Goal: Communication & Community: Connect with others

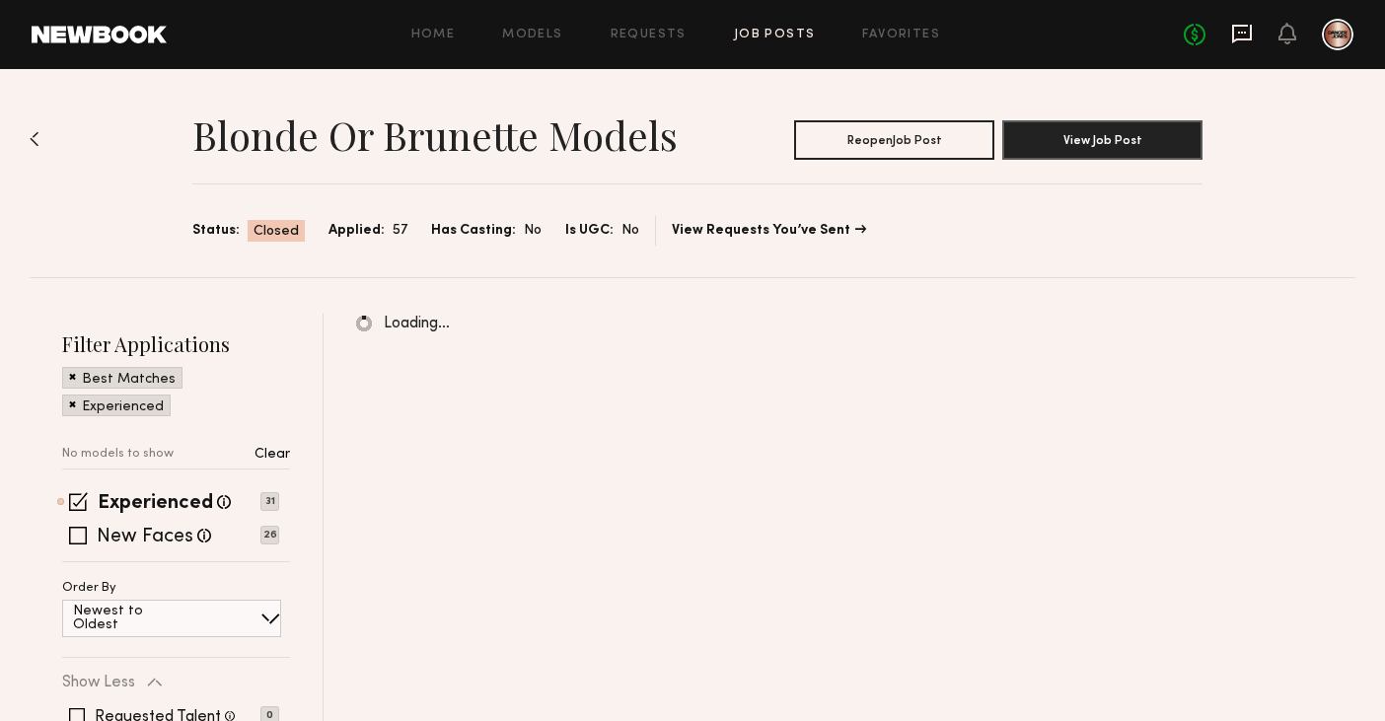
click at [1245, 32] on icon at bounding box center [1242, 33] width 8 height 2
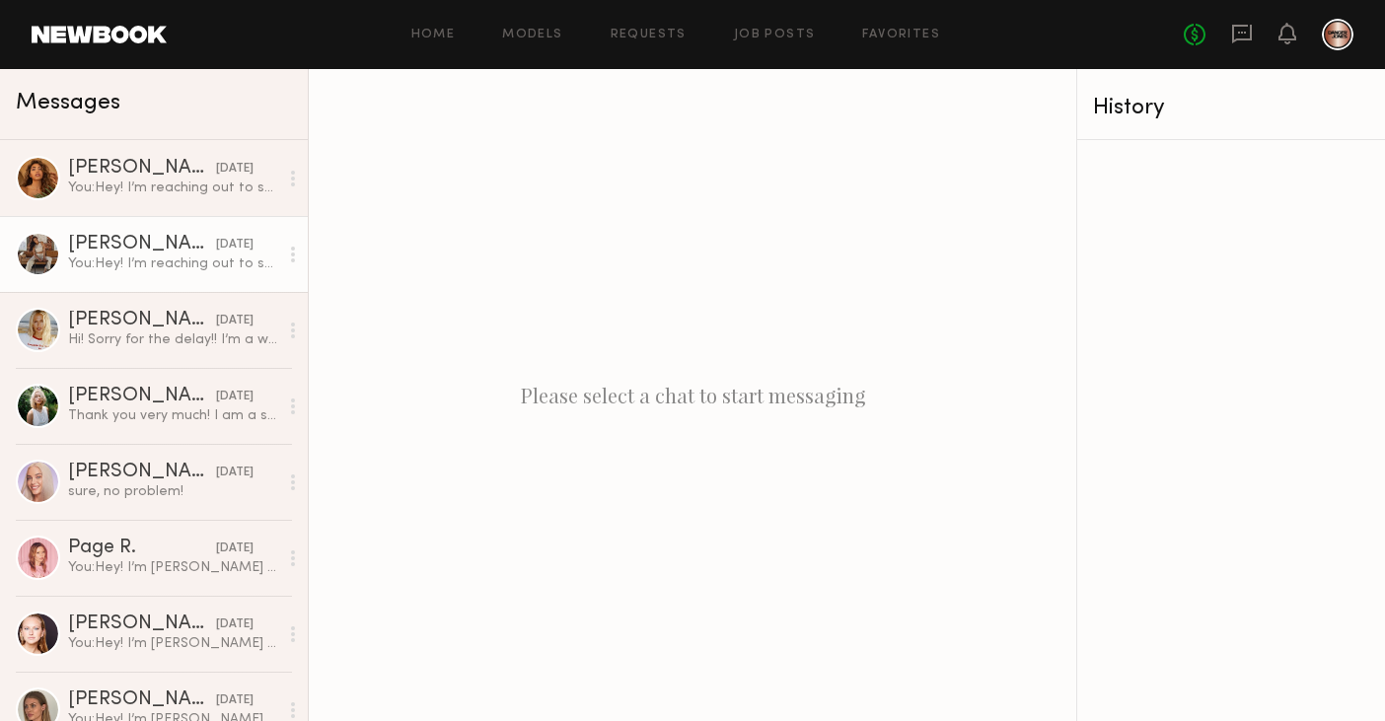
click at [133, 246] on div "[PERSON_NAME]" at bounding box center [142, 245] width 148 height 20
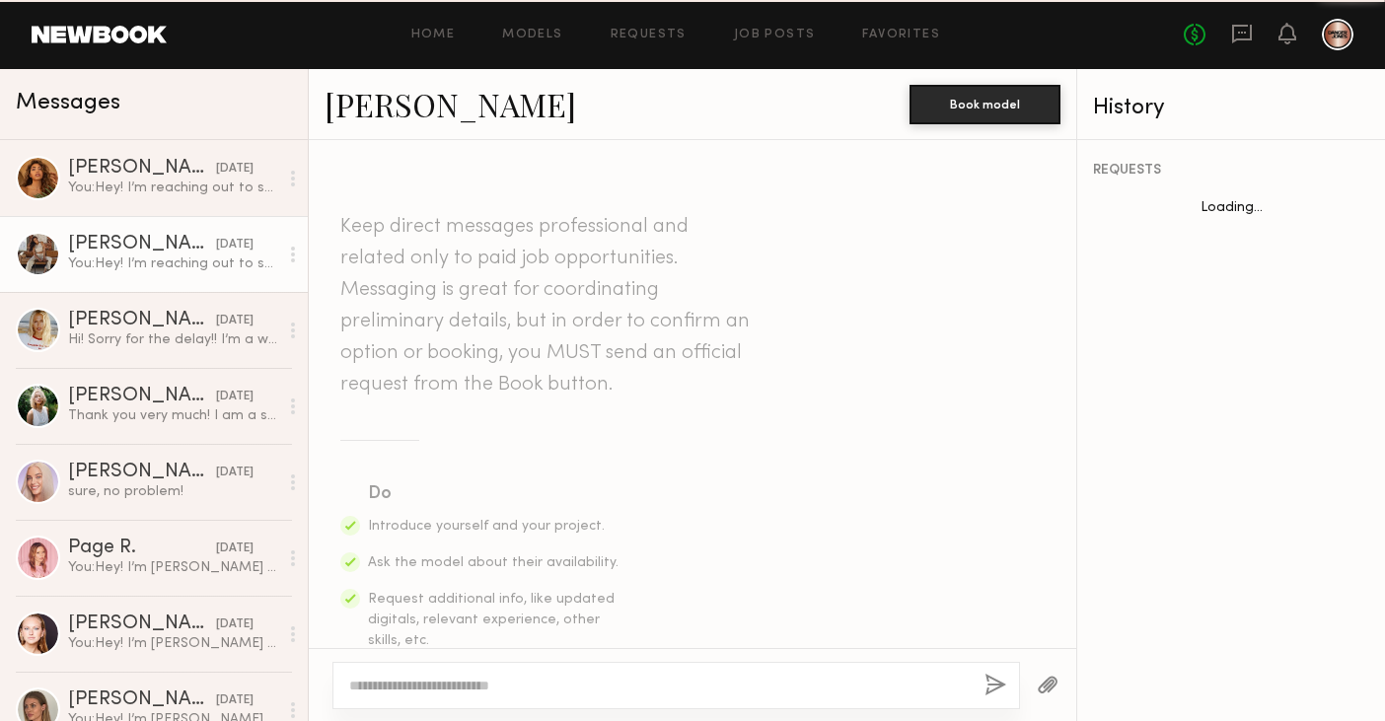
scroll to position [785, 0]
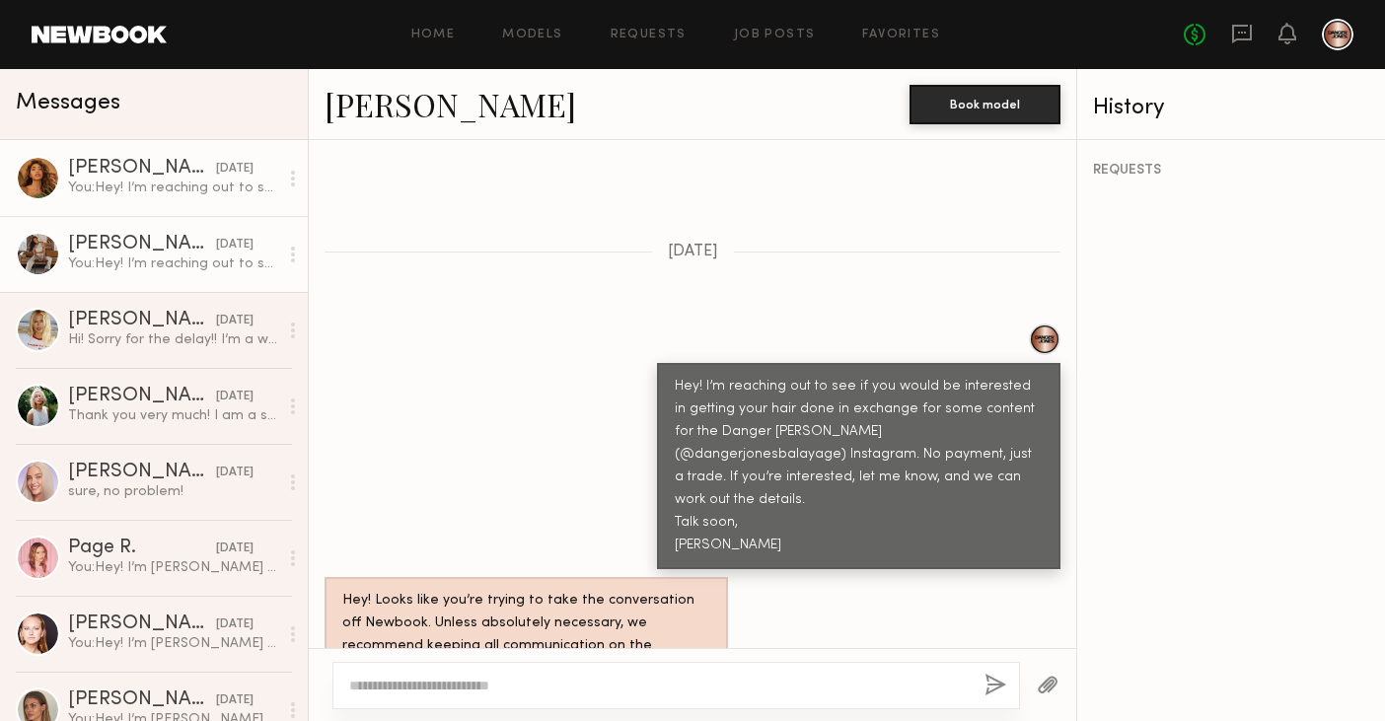
click at [150, 193] on div "You: Hey! I’m reaching out to see if you would be interested in getting your ha…" at bounding box center [173, 188] width 210 height 19
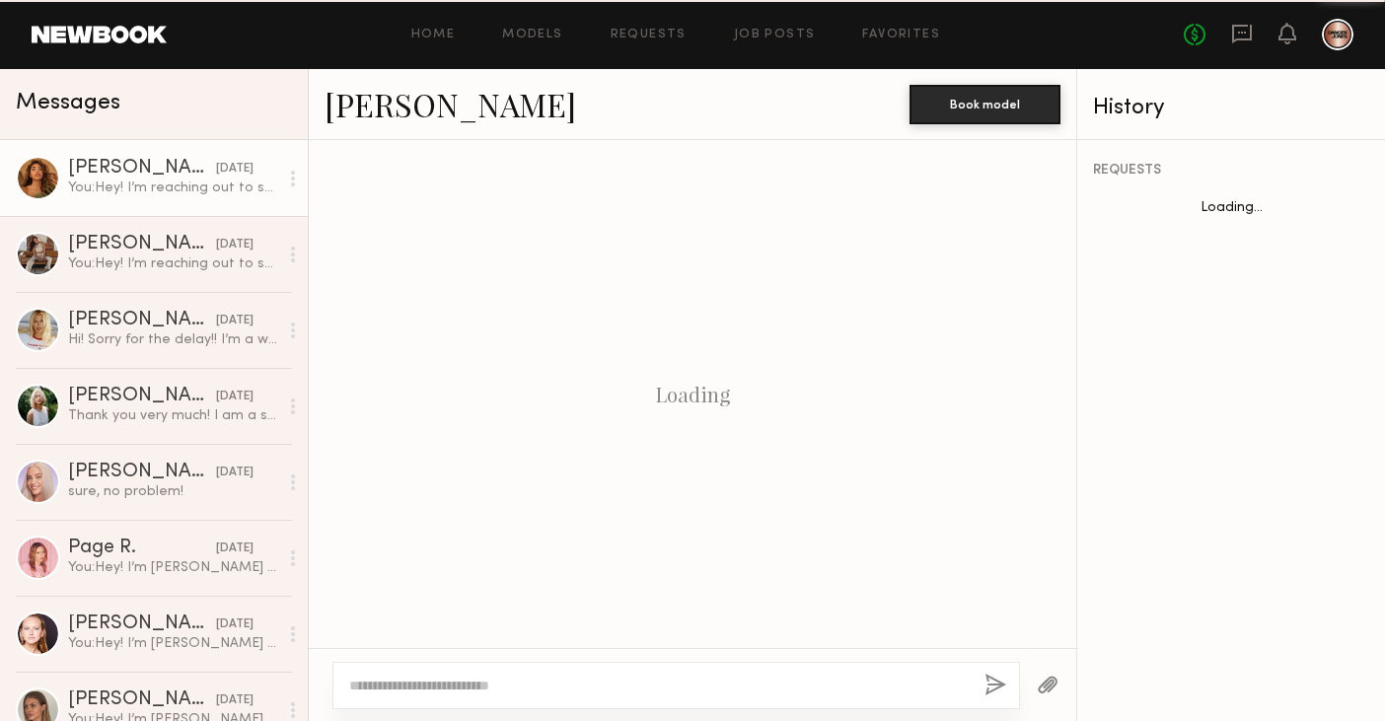
scroll to position [785, 0]
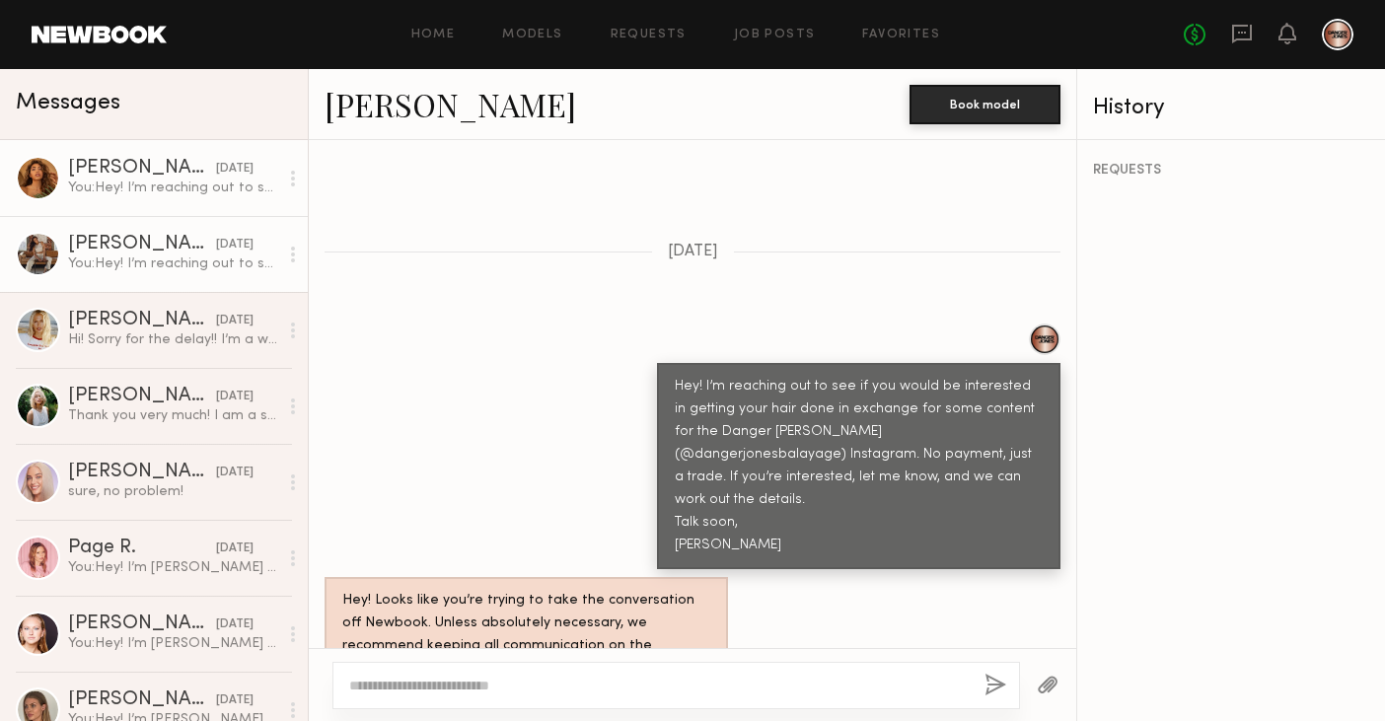
click at [146, 229] on link "[PERSON_NAME] [DATE] You: Hey! I’m reaching out to see if you would be interest…" at bounding box center [154, 254] width 308 height 76
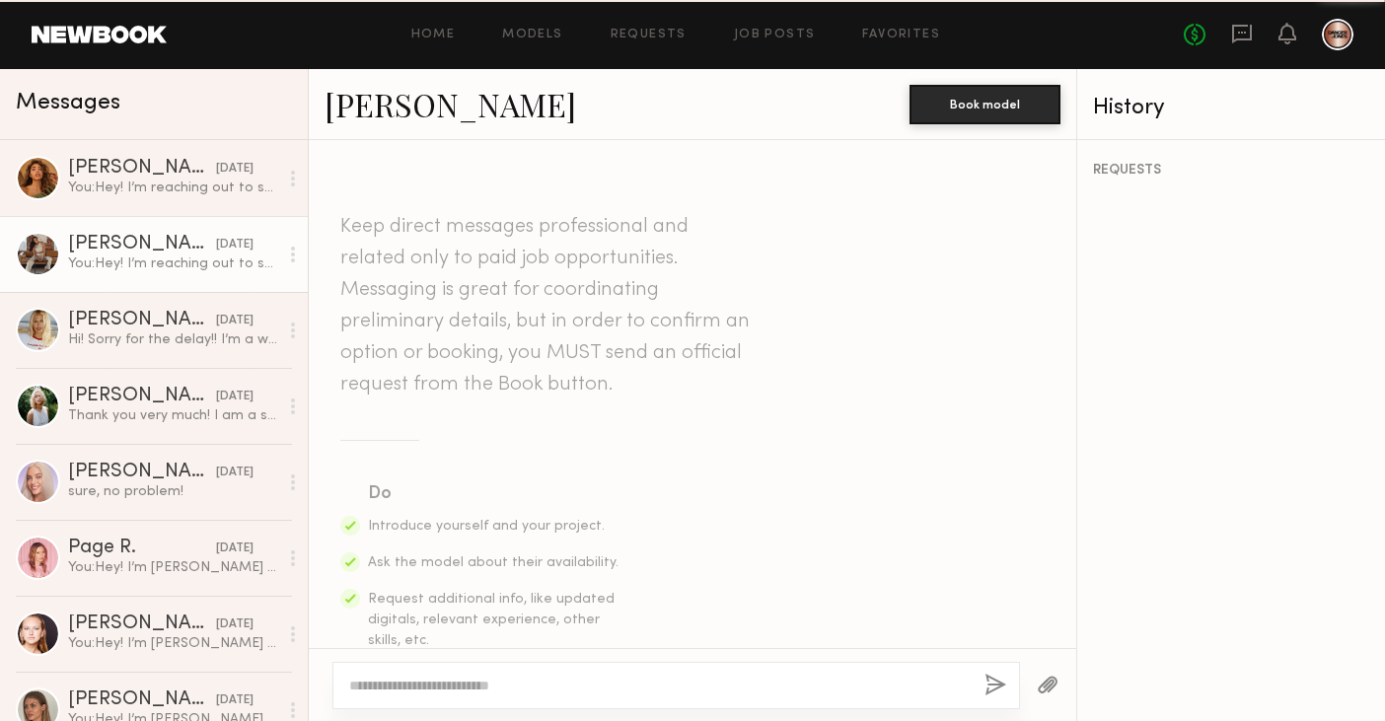
scroll to position [785, 0]
